Goal: Task Accomplishment & Management: Manage account settings

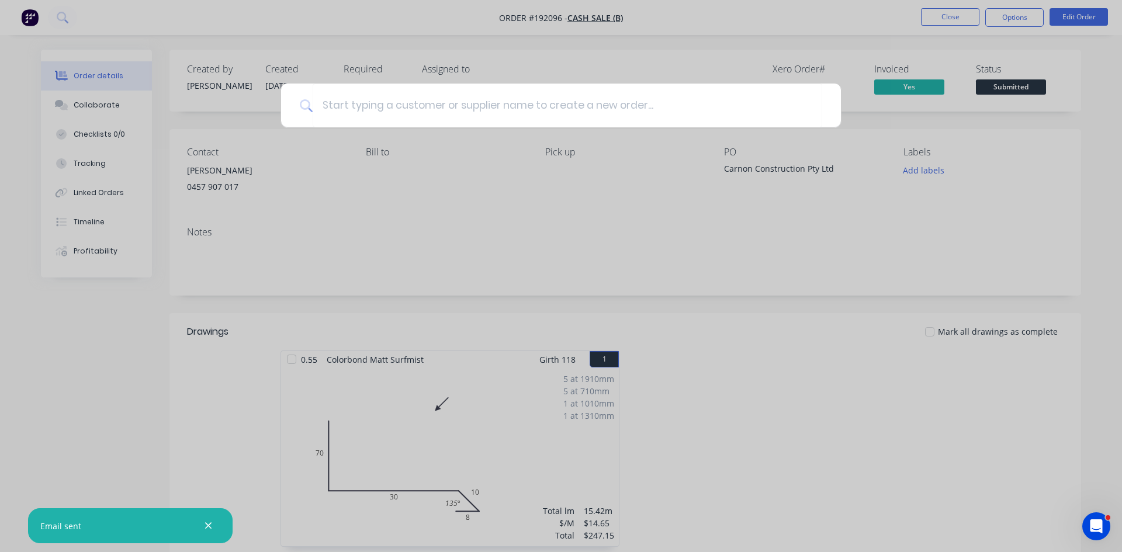
click at [23, 15] on div at bounding box center [561, 276] width 1122 height 552
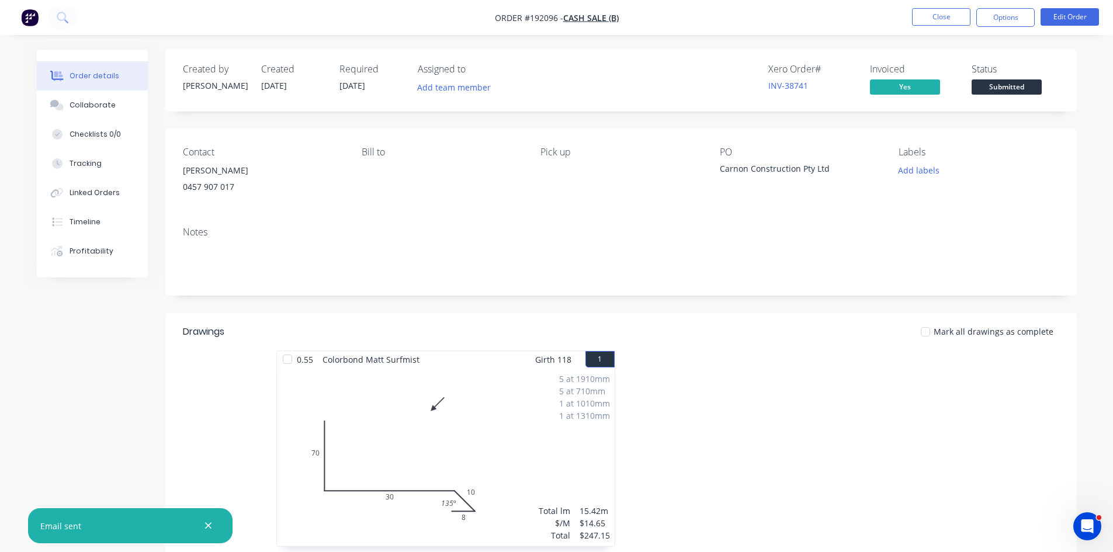
click at [19, 16] on button "button" at bounding box center [30, 17] width 25 height 19
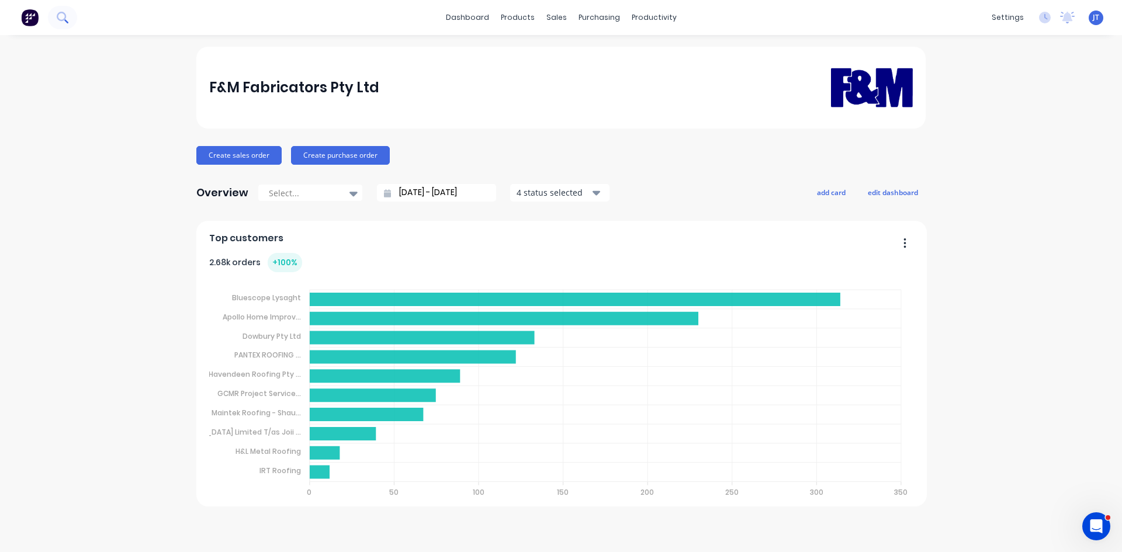
click at [61, 18] on icon at bounding box center [62, 17] width 11 height 11
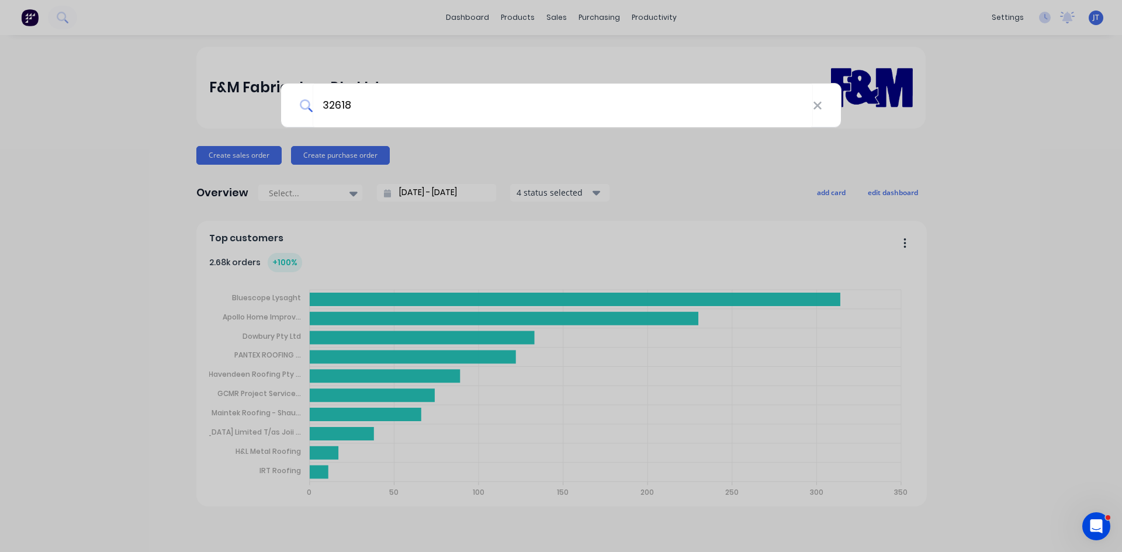
type input "32618"
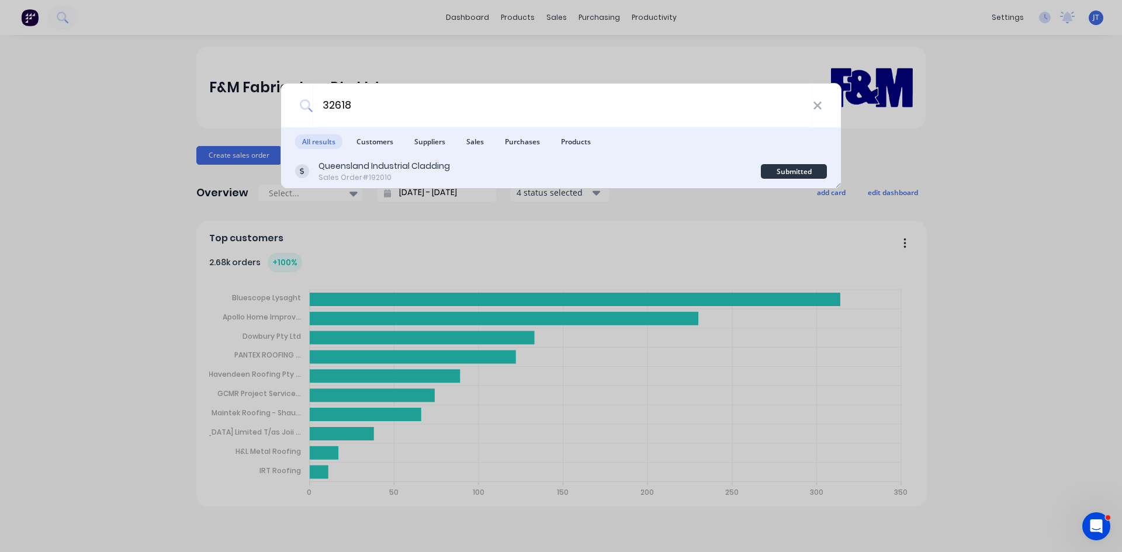
click at [606, 168] on div "Queensland Industrial Cladding Sales Order #192010" at bounding box center [528, 171] width 466 height 23
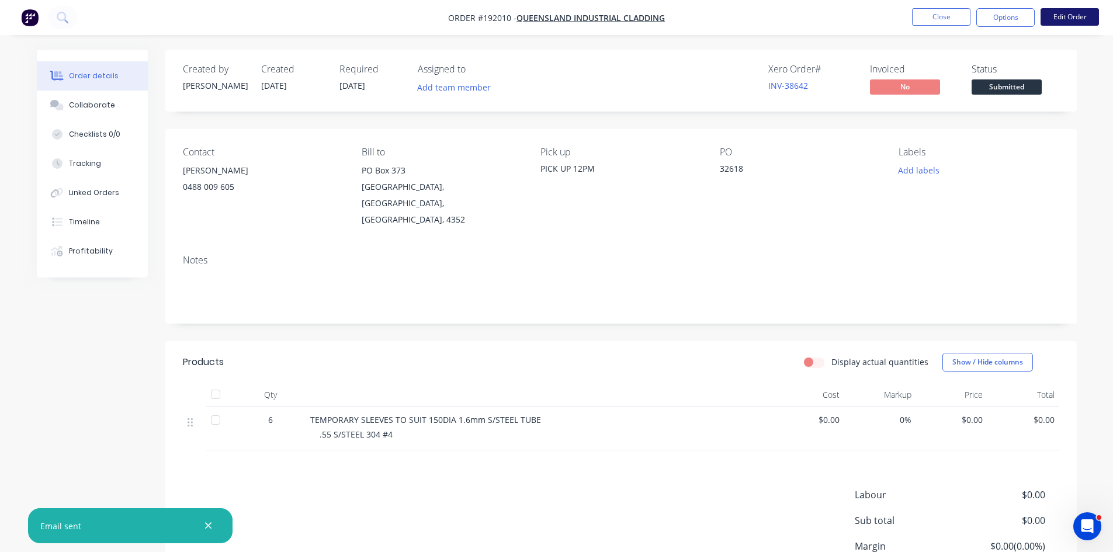
click at [1075, 19] on button "Edit Order" at bounding box center [1070, 17] width 58 height 18
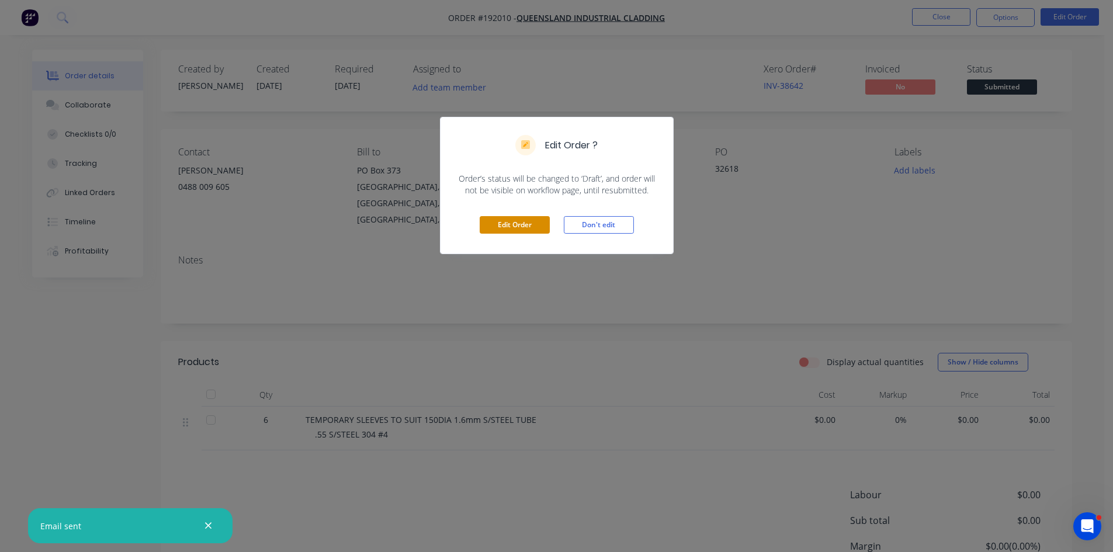
click at [529, 233] on button "Edit Order" at bounding box center [515, 225] width 70 height 18
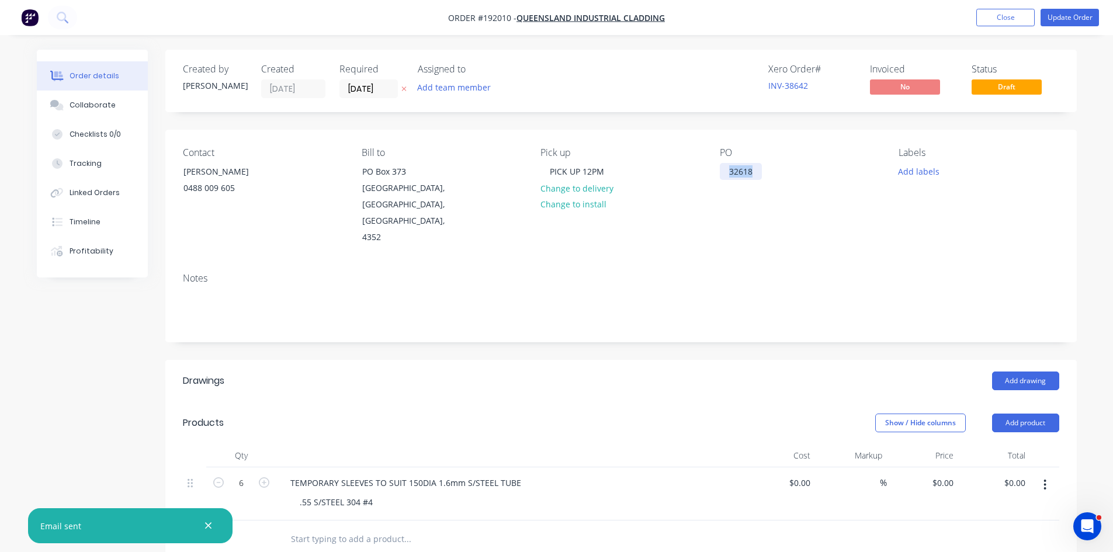
drag, startPoint x: 754, startPoint y: 174, endPoint x: 618, endPoint y: 193, distance: 136.9
click at [659, 195] on div "Contact [PERSON_NAME] [PHONE_NUMBER] Bill to [GEOGRAPHIC_DATA] Pick up PICK UP …" at bounding box center [621, 197] width 912 height 134
click at [786, 273] on div "Notes" at bounding box center [621, 278] width 876 height 11
click at [1060, 15] on button "Update Order" at bounding box center [1070, 18] width 58 height 18
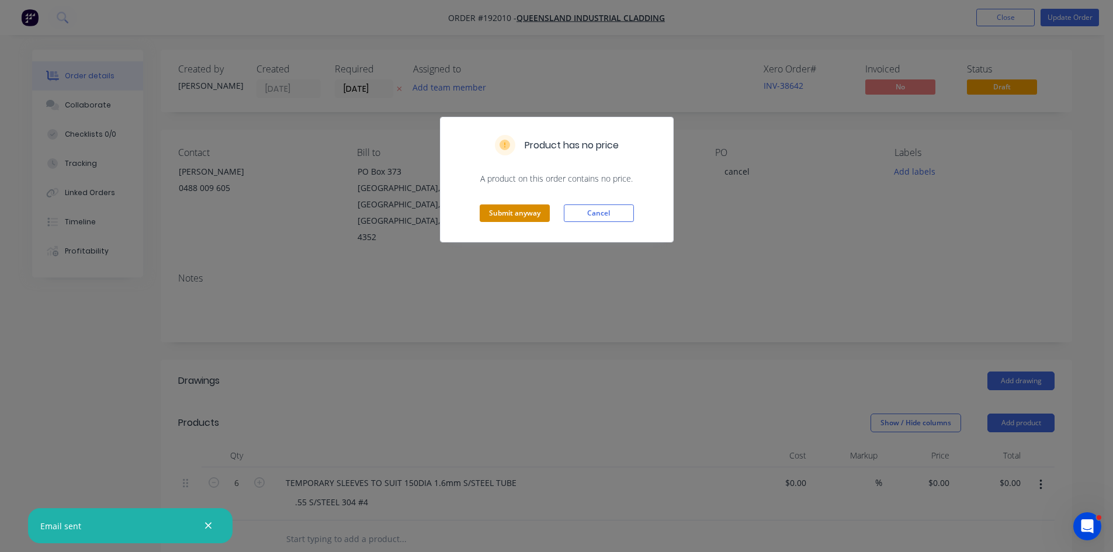
click at [526, 212] on button "Submit anyway" at bounding box center [515, 214] width 70 height 18
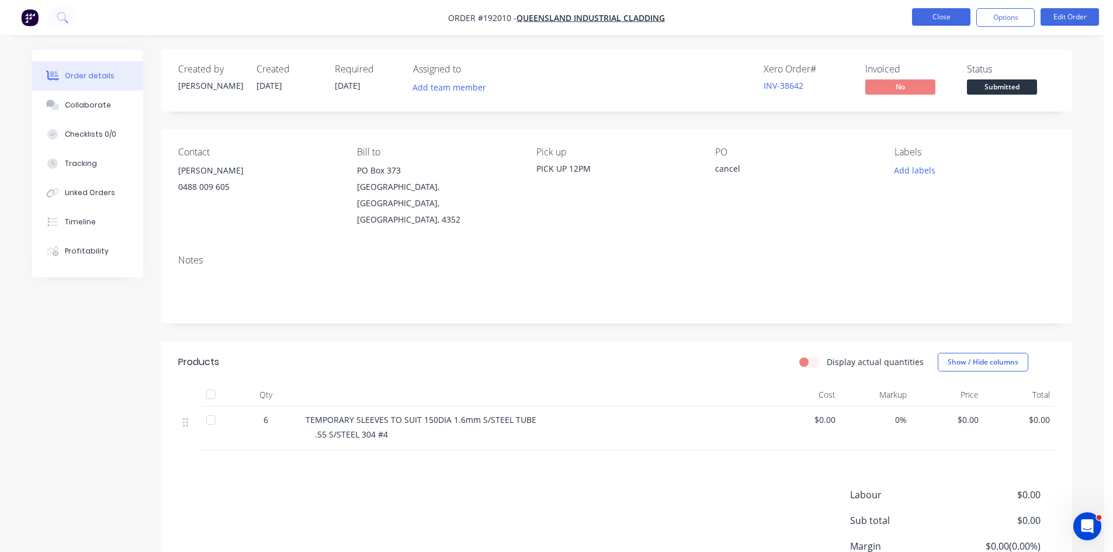
click at [955, 19] on button "Close" at bounding box center [941, 17] width 58 height 18
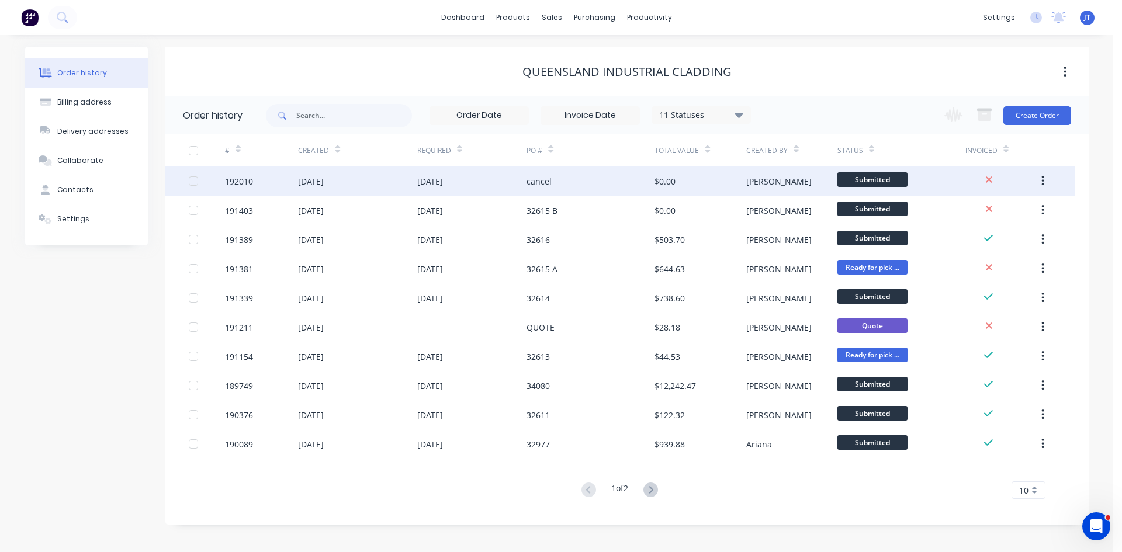
click at [578, 192] on div "cancel" at bounding box center [590, 181] width 128 height 29
